Goal: Information Seeking & Learning: Learn about a topic

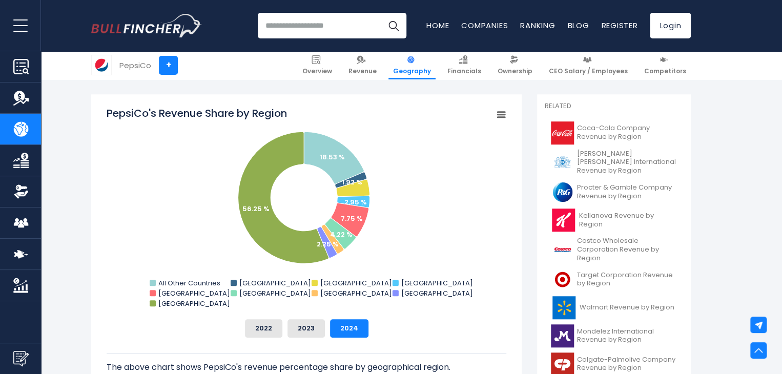
scroll to position [251, 0]
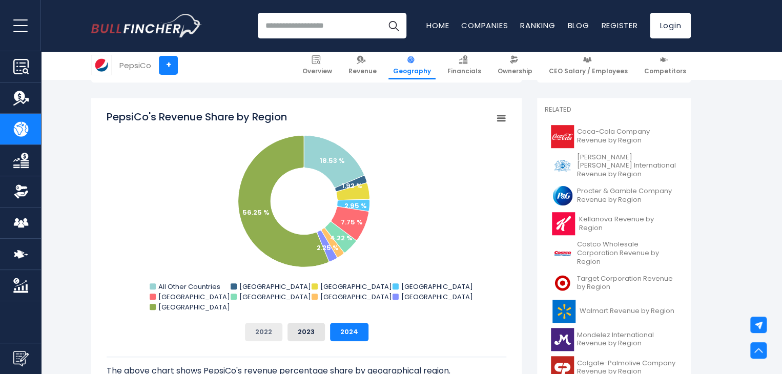
click at [269, 332] on button "2022" at bounding box center [263, 332] width 37 height 18
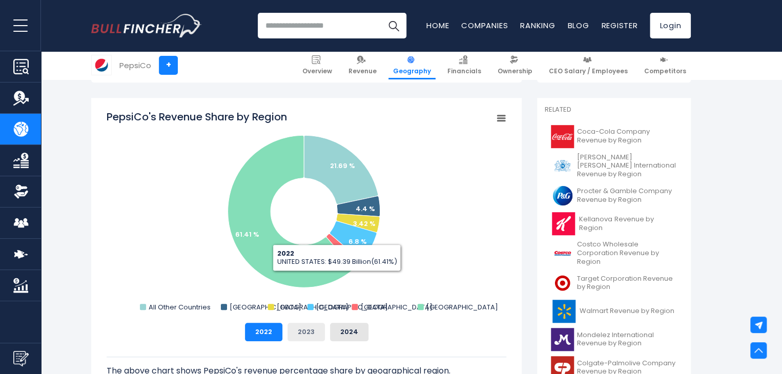
click at [302, 337] on button "2023" at bounding box center [305, 332] width 37 height 18
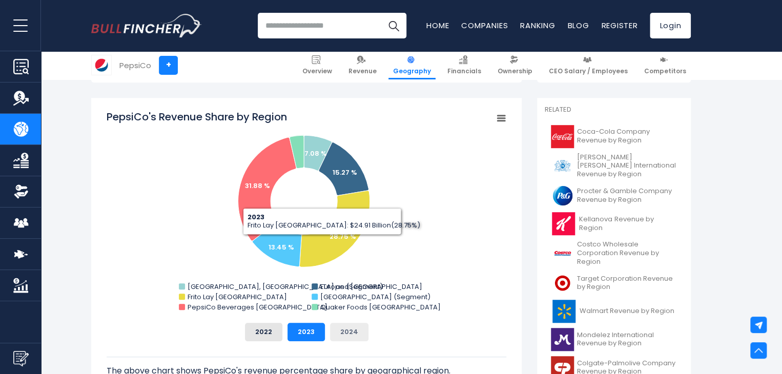
click at [350, 326] on button "2024" at bounding box center [349, 332] width 38 height 18
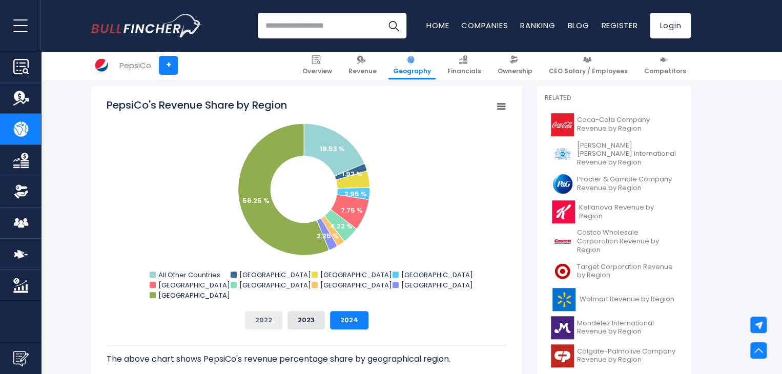
click at [258, 328] on button "2022" at bounding box center [263, 320] width 37 height 18
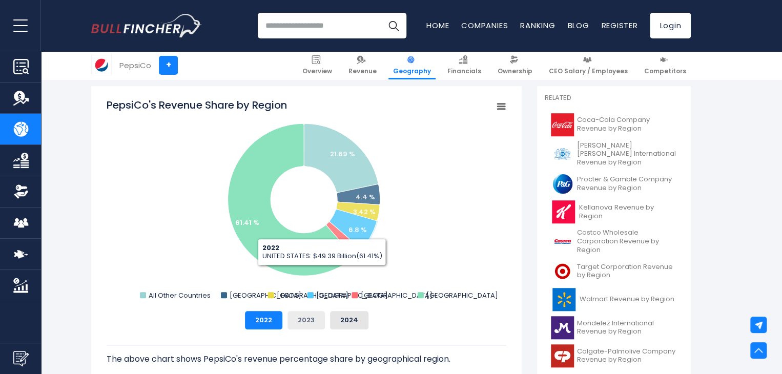
click at [314, 315] on button "2023" at bounding box center [305, 320] width 37 height 18
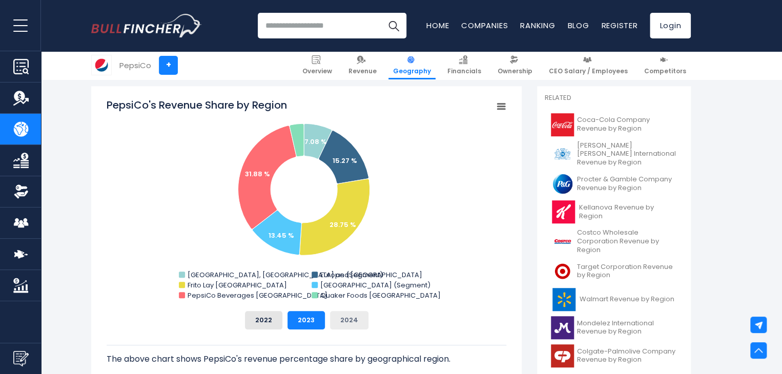
click at [340, 319] on button "2024" at bounding box center [349, 320] width 38 height 18
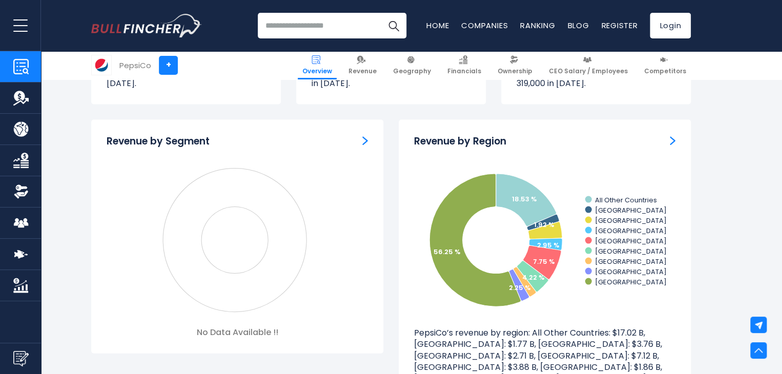
scroll to position [920, 0]
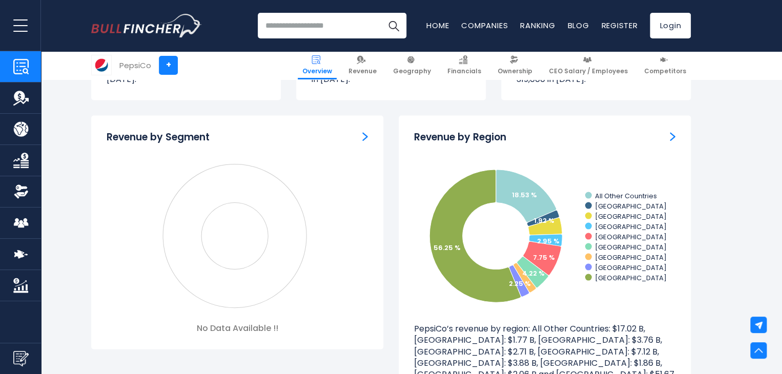
click at [670, 134] on img "Revenue by Region" at bounding box center [673, 136] width 6 height 9
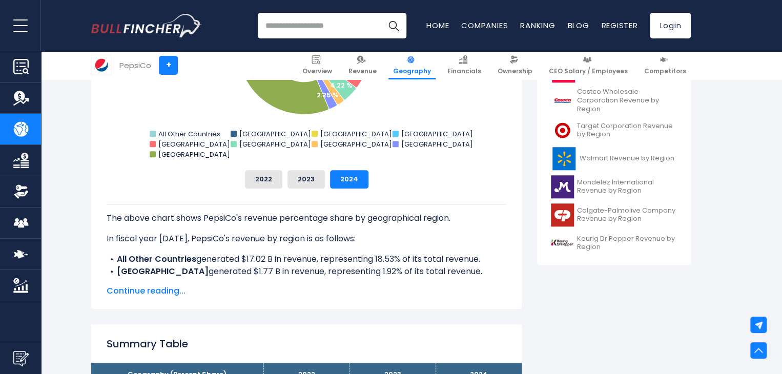
scroll to position [373, 0]
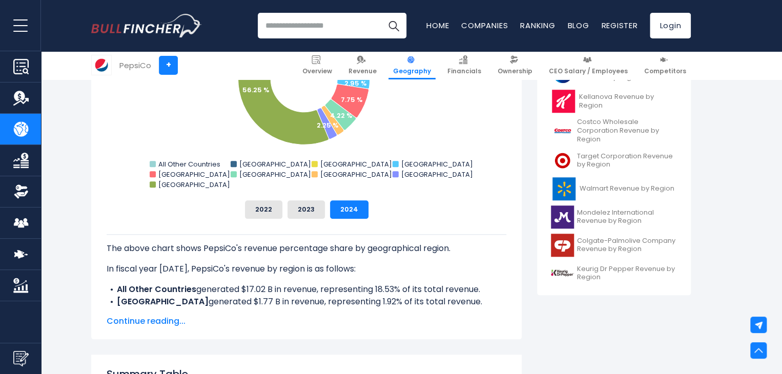
click at [152, 322] on span "Continue reading..." at bounding box center [307, 321] width 400 height 12
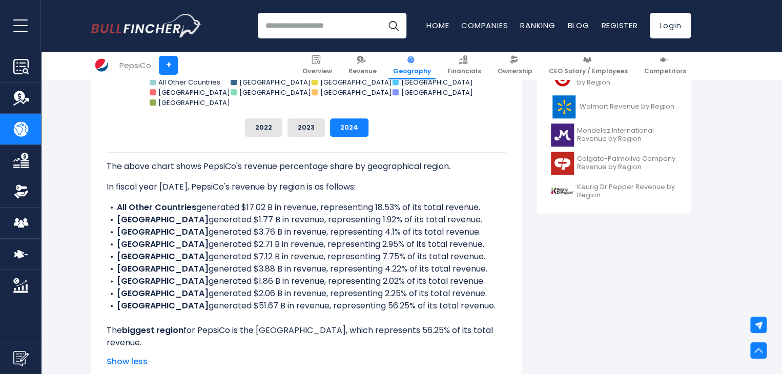
scroll to position [459, 0]
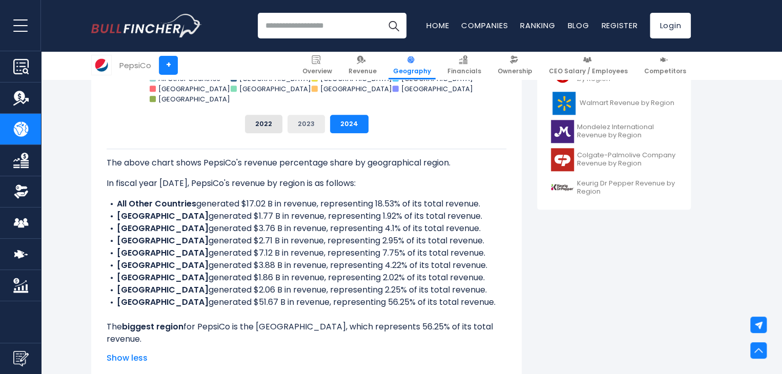
click at [301, 121] on button "2023" at bounding box center [305, 124] width 37 height 18
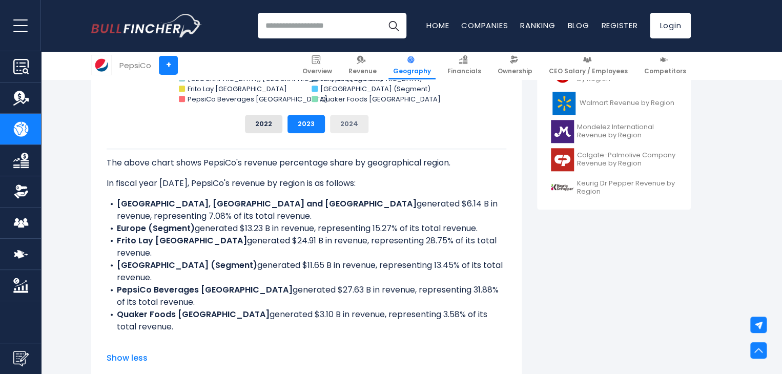
click at [352, 120] on button "2024" at bounding box center [349, 124] width 38 height 18
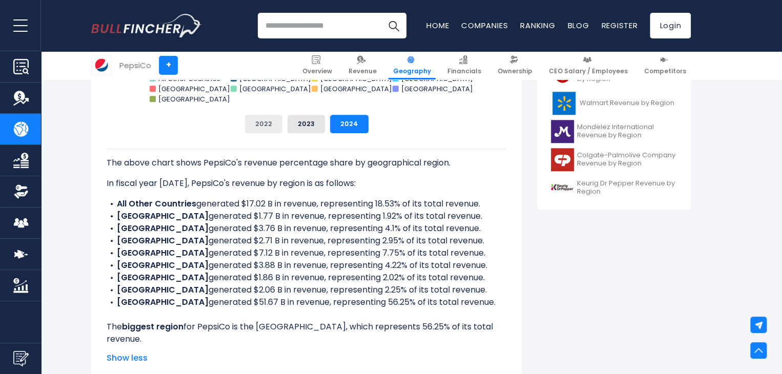
click at [271, 118] on button "2022" at bounding box center [263, 124] width 37 height 18
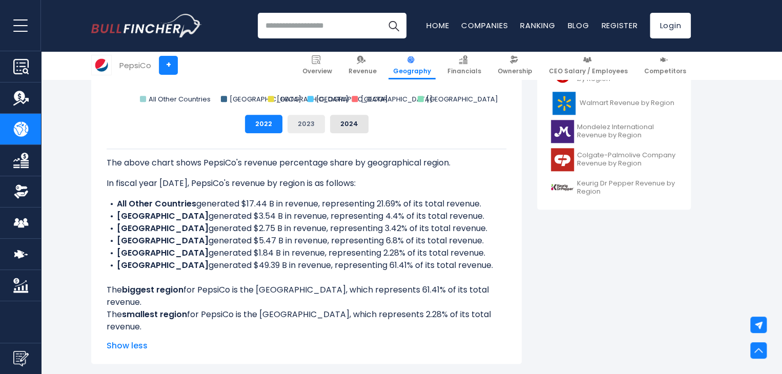
click at [307, 122] on button "2023" at bounding box center [305, 124] width 37 height 18
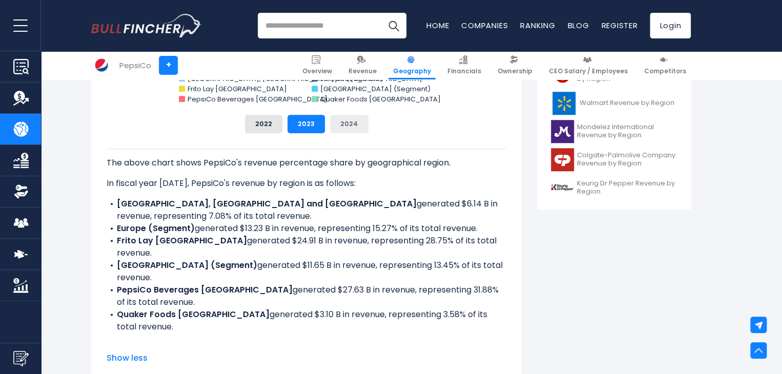
click at [342, 126] on button "2024" at bounding box center [349, 124] width 38 height 18
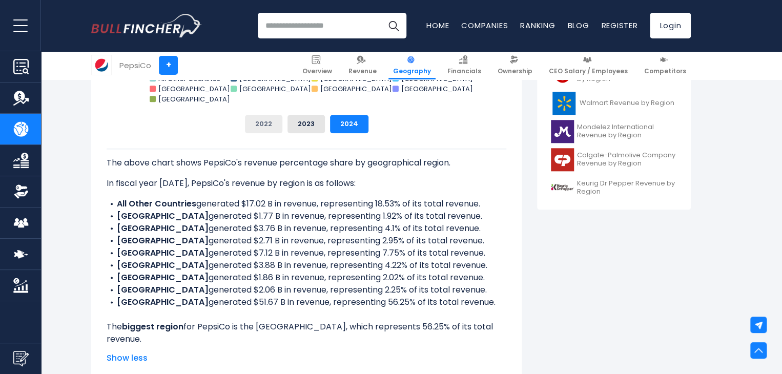
click at [264, 121] on button "2022" at bounding box center [263, 124] width 37 height 18
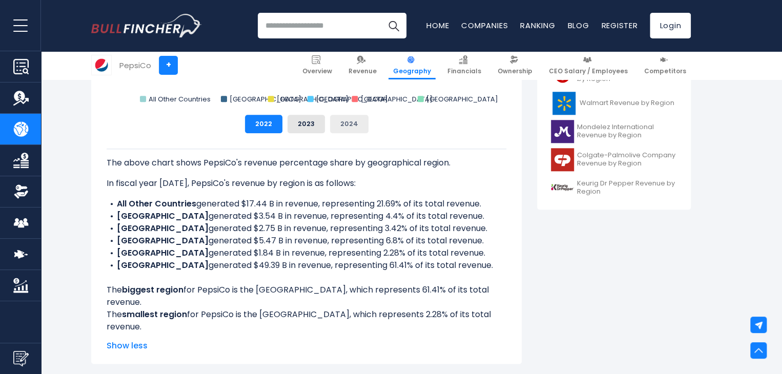
click at [343, 121] on button "2024" at bounding box center [349, 124] width 38 height 18
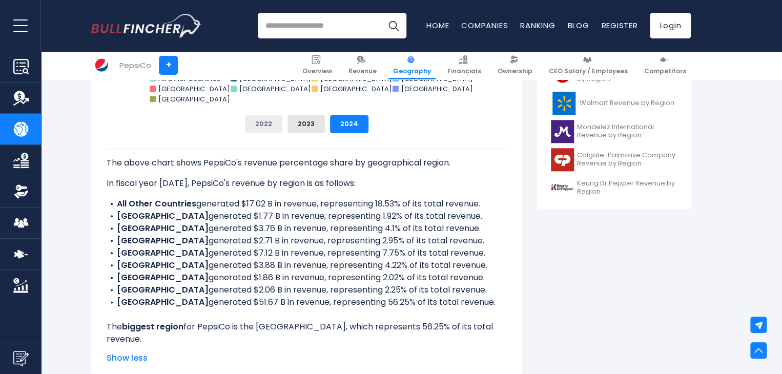
click at [259, 117] on button "2022" at bounding box center [263, 124] width 37 height 18
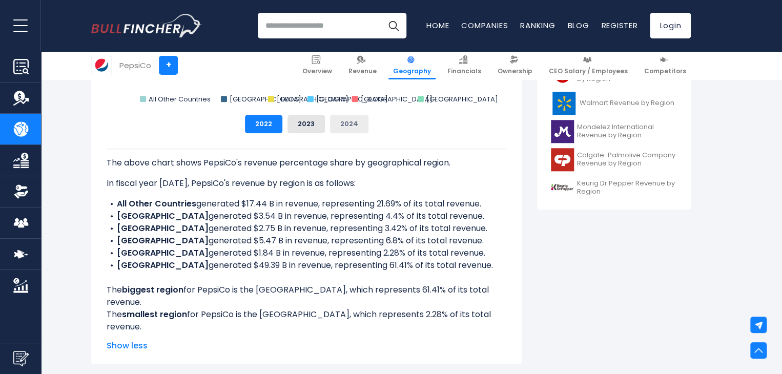
click at [346, 119] on button "2024" at bounding box center [349, 124] width 38 height 18
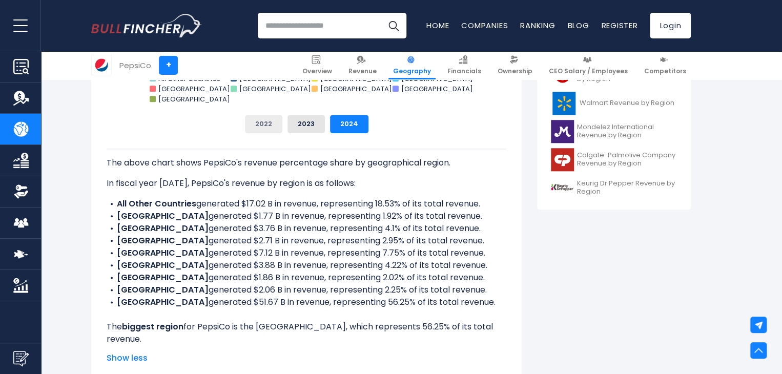
click at [262, 115] on button "2022" at bounding box center [263, 124] width 37 height 18
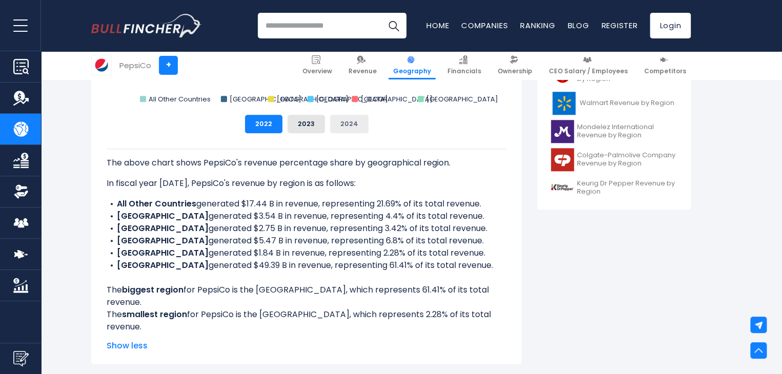
click at [334, 116] on button "2024" at bounding box center [349, 124] width 38 height 18
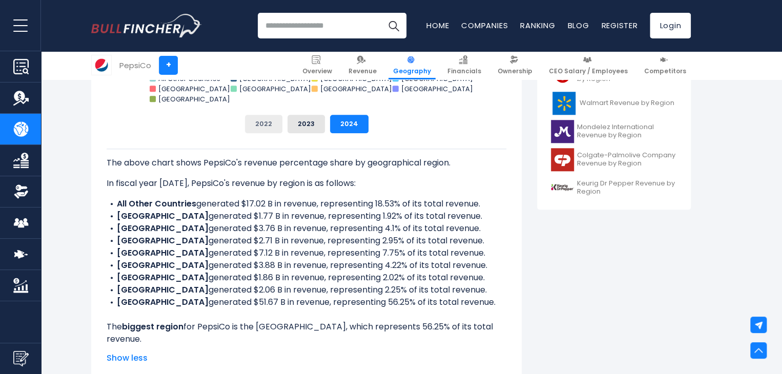
click at [267, 121] on button "2022" at bounding box center [263, 124] width 37 height 18
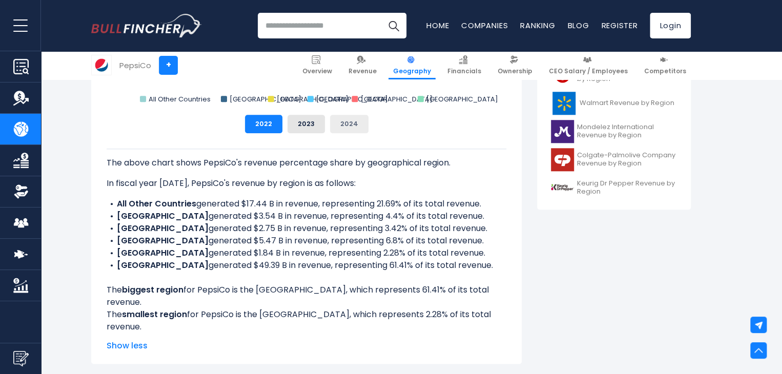
click at [337, 121] on button "2024" at bounding box center [349, 124] width 38 height 18
